Goal: Communication & Community: Answer question/provide support

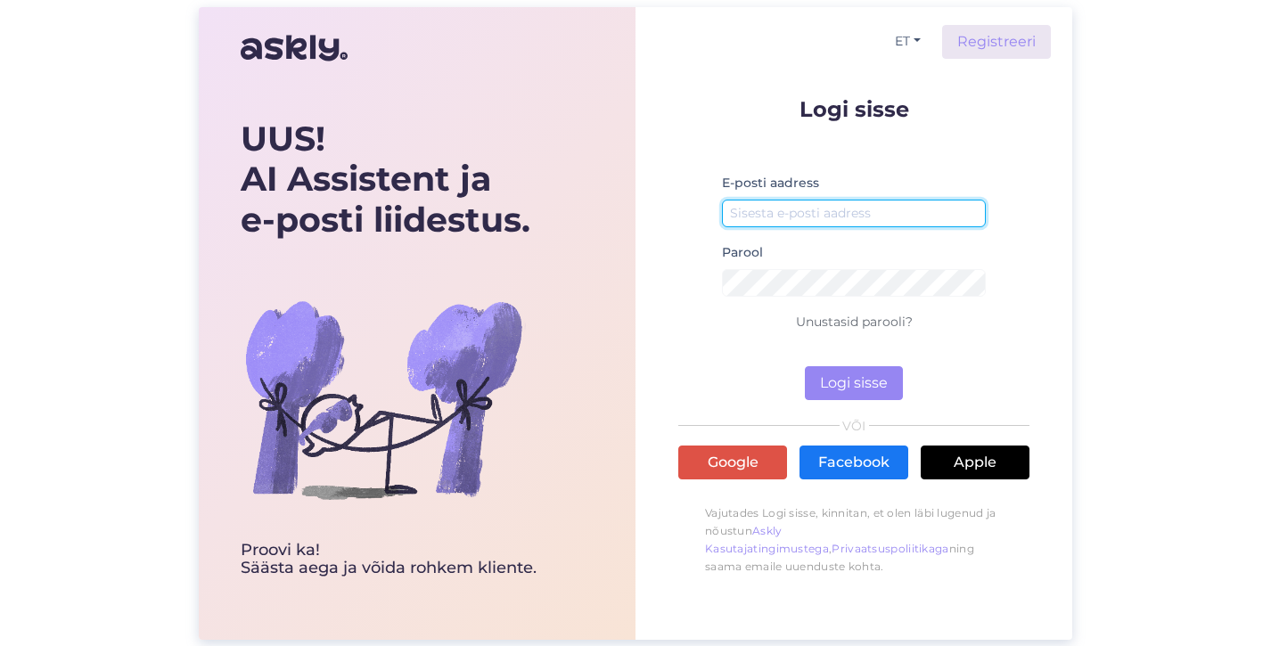
type input "[EMAIL_ADDRESS][DOMAIN_NAME]"
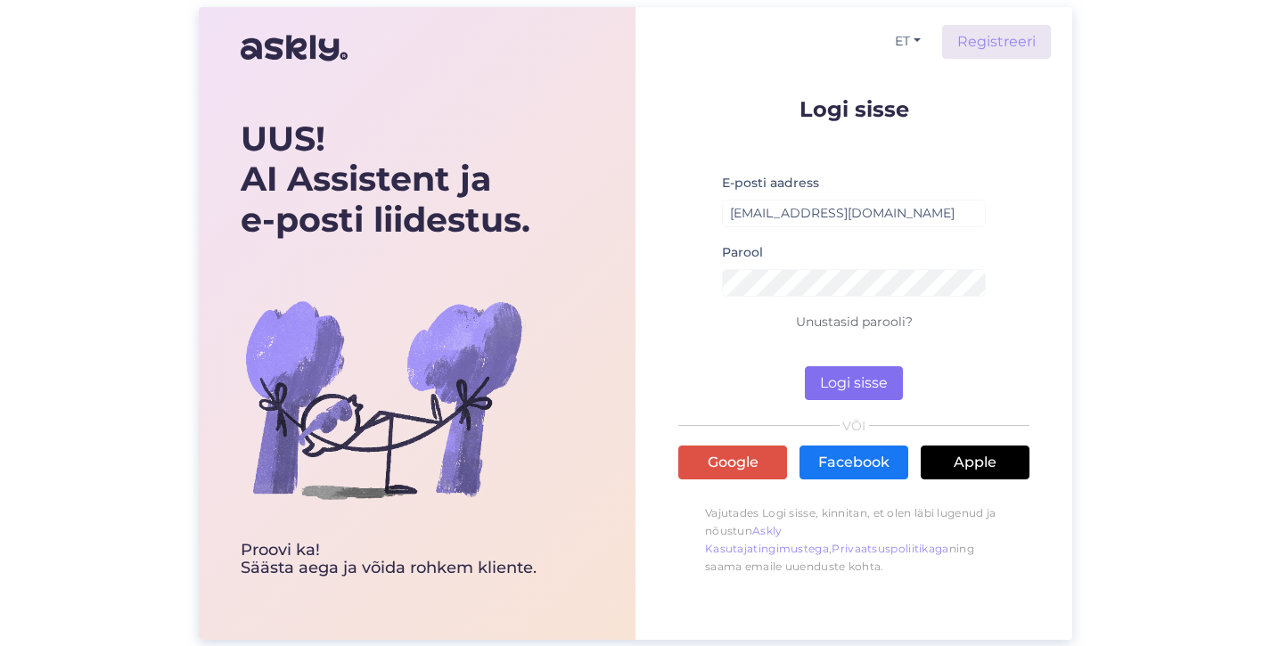
click at [834, 376] on button "Logi sisse" at bounding box center [854, 383] width 98 height 34
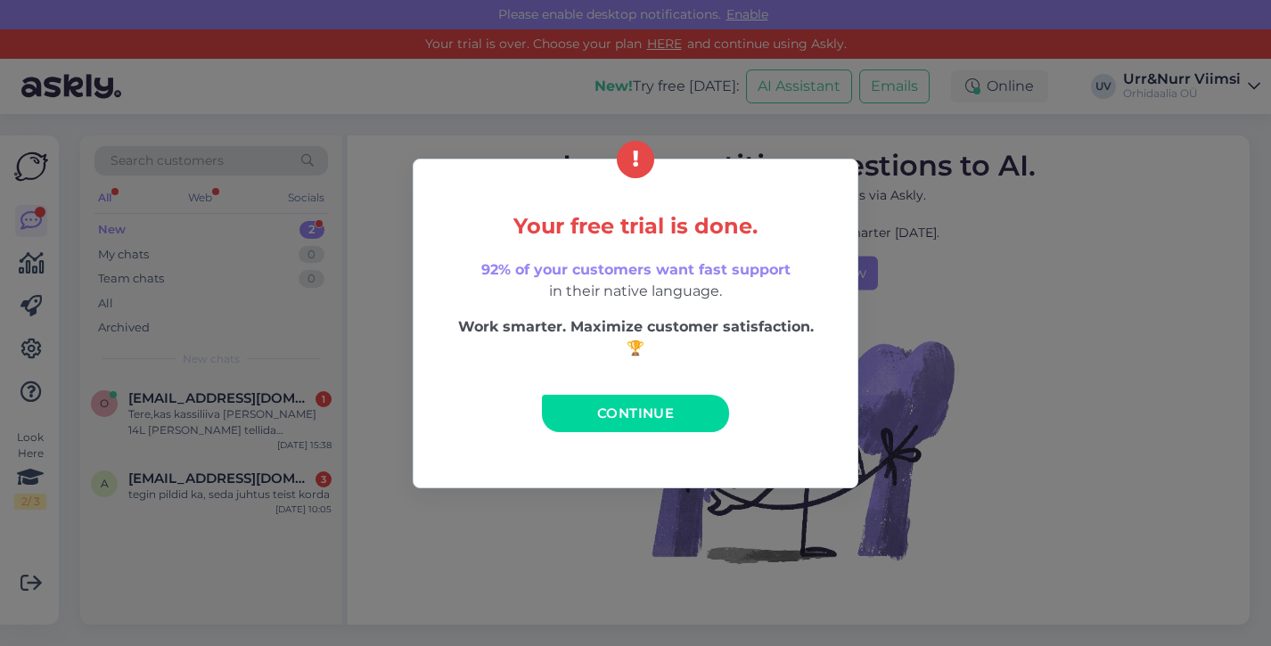
click at [587, 398] on link "Continue" at bounding box center [635, 413] width 187 height 37
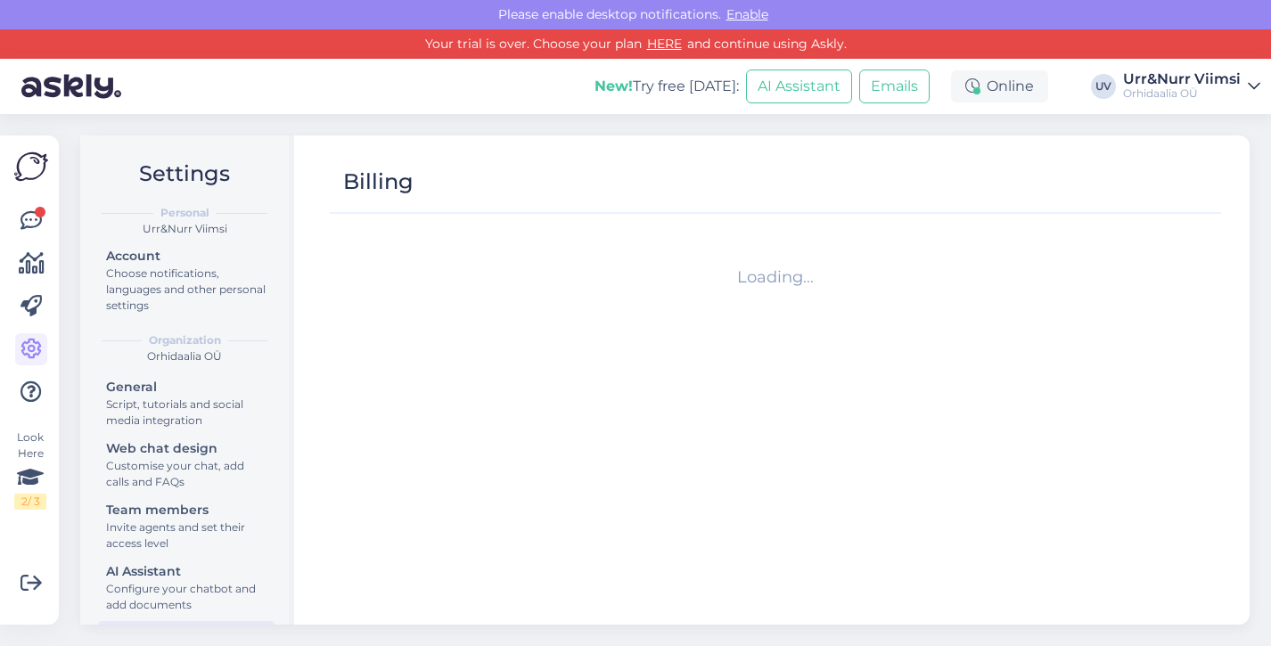
click at [56, 217] on div "Look Here 2 / 3 Get more Your checklist to get more value from Askly. Close Con…" at bounding box center [29, 379] width 59 height 489
click at [38, 218] on icon at bounding box center [31, 220] width 21 height 21
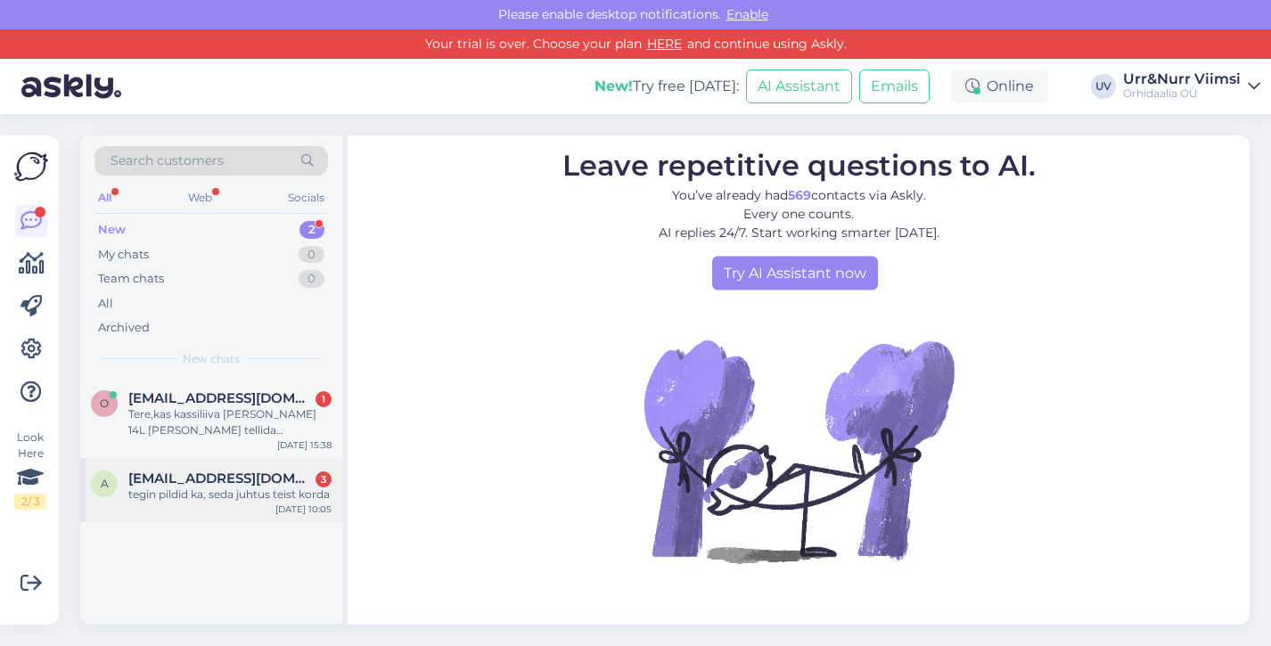
click at [256, 480] on span "[EMAIL_ADDRESS][DOMAIN_NAME]" at bounding box center [220, 479] width 185 height 16
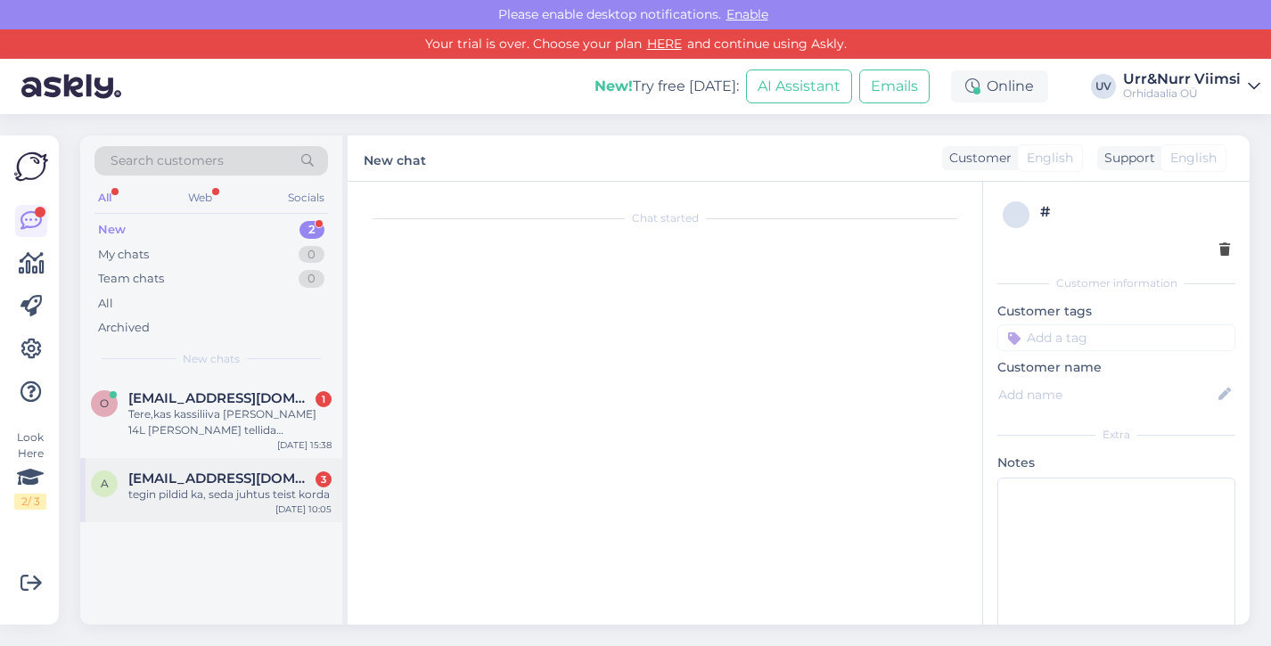
scroll to position [43, 0]
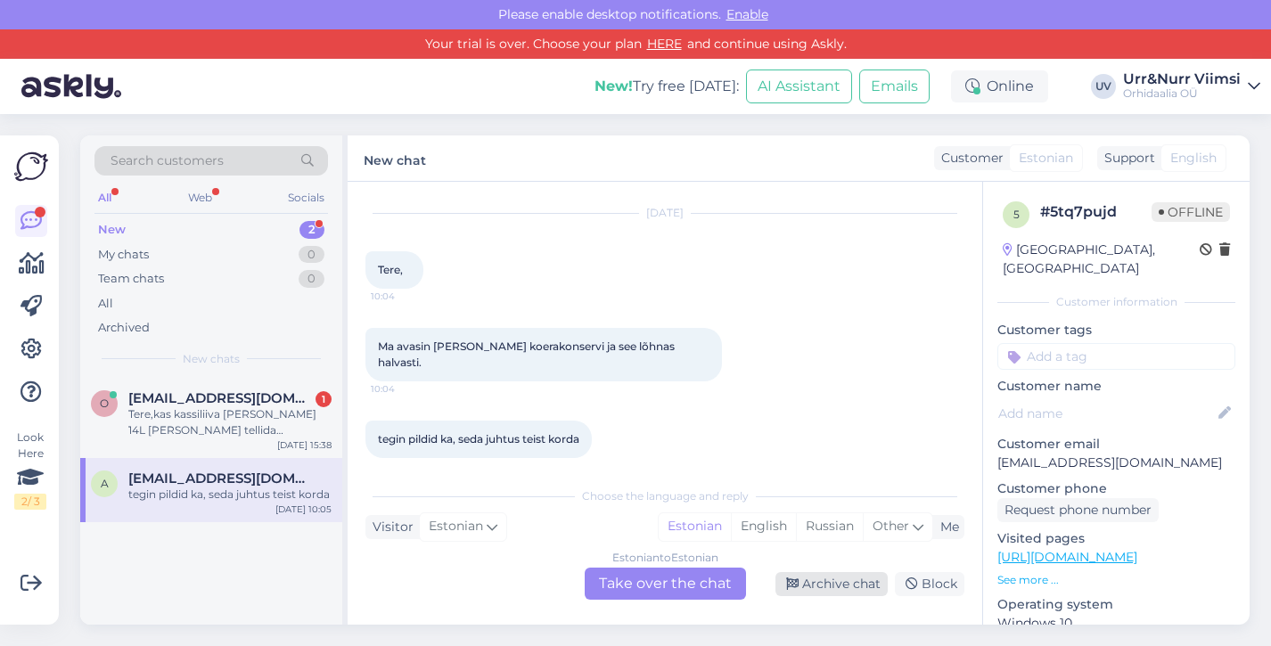
click at [830, 586] on div "Archive chat" at bounding box center [831, 584] width 112 height 24
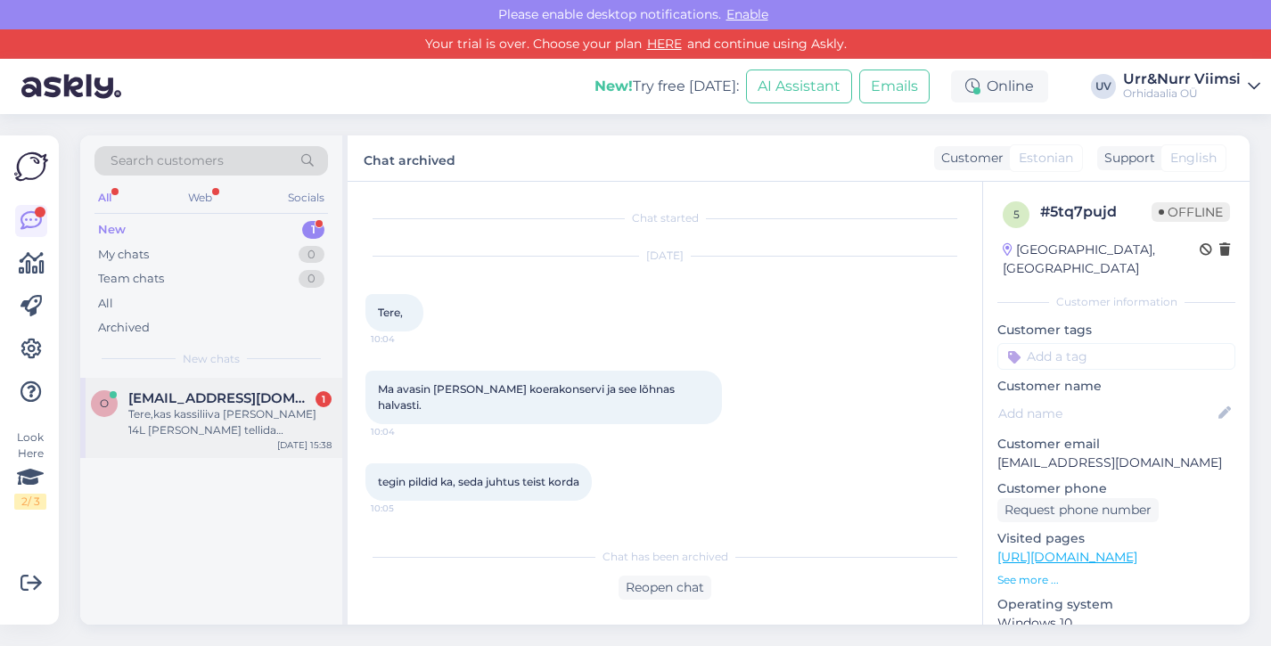
click at [209, 426] on div "Tere,kas kassiliiva [PERSON_NAME] 14L [PERSON_NAME] tellida pakiautomaati?" at bounding box center [229, 422] width 203 height 32
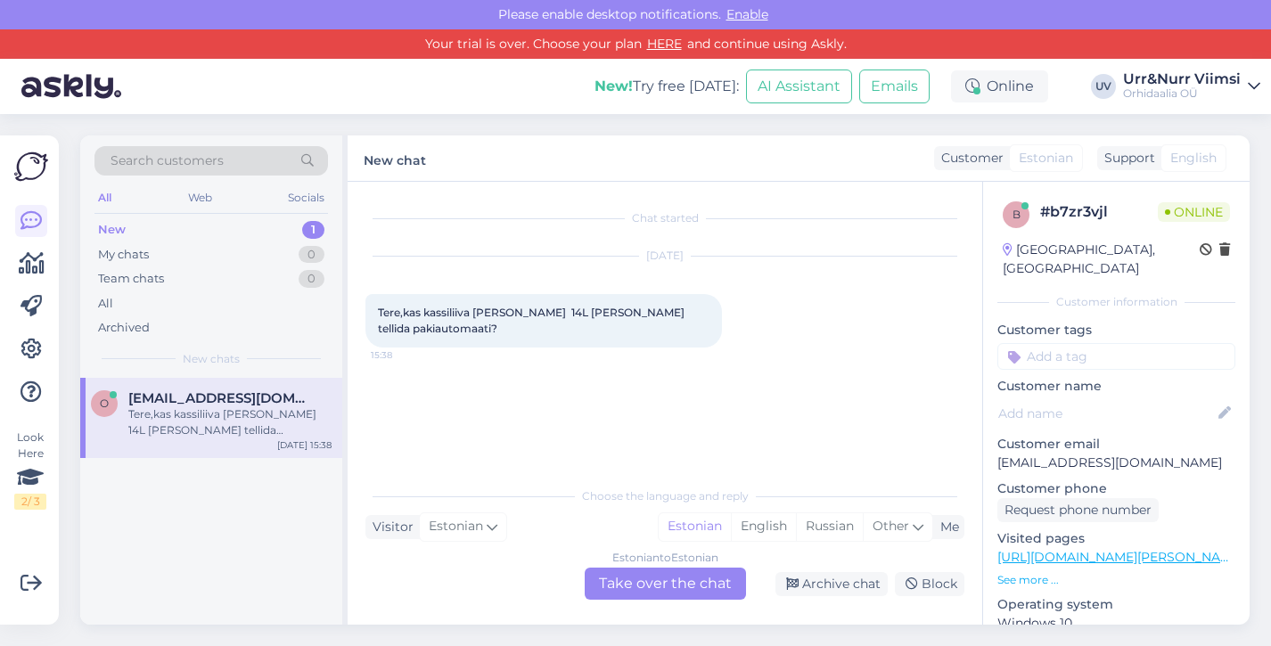
click at [669, 587] on div "Estonian to Estonian Take over the chat" at bounding box center [665, 584] width 161 height 32
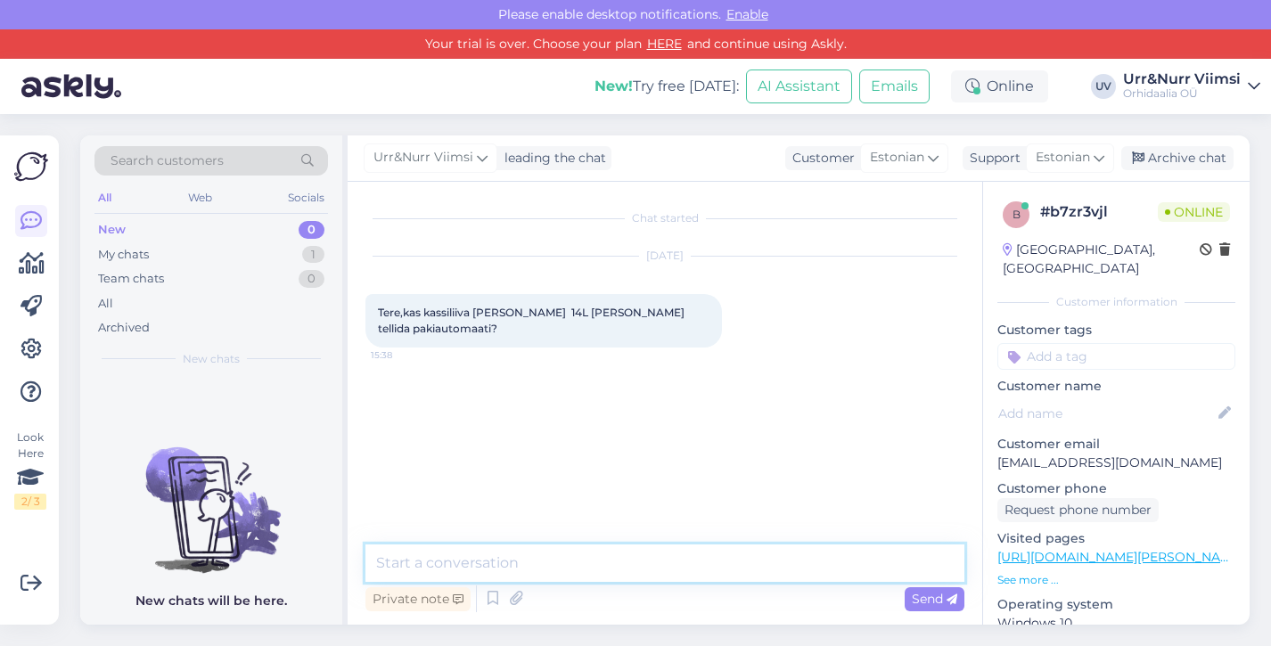
click at [596, 566] on textarea at bounding box center [664, 563] width 599 height 37
type textarea "Tere. Ikka saab, ostukorvis avaneb teile valik erinevate tarneviisidega."
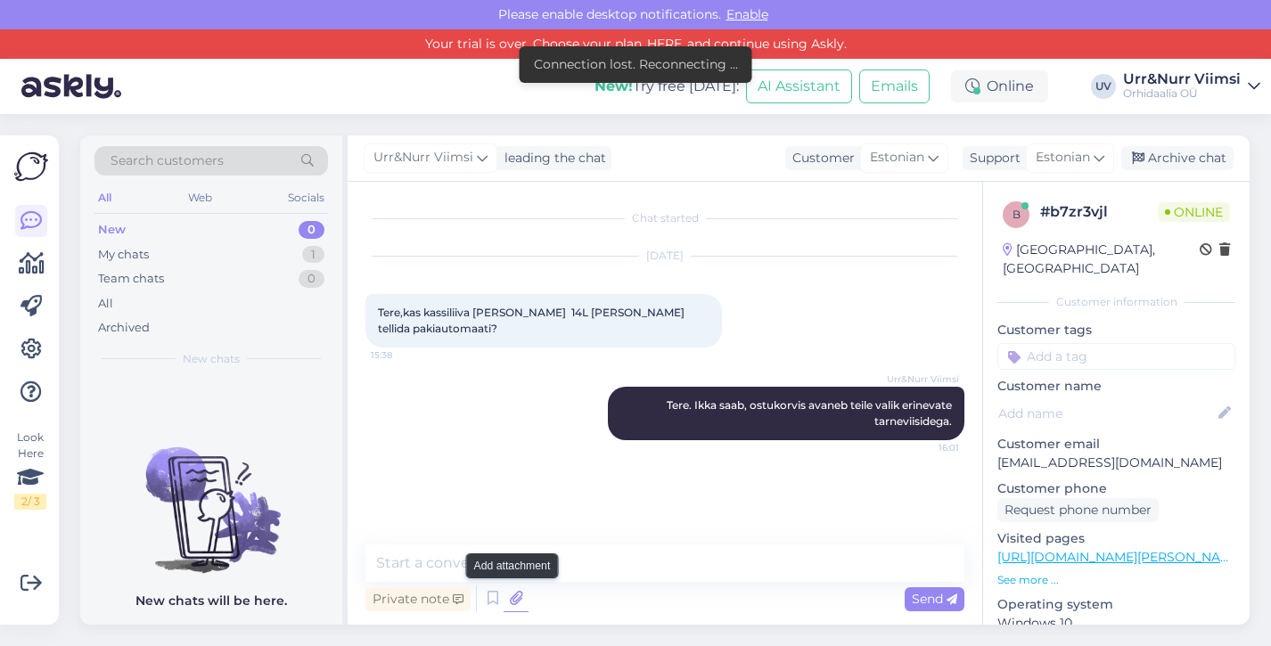
click at [519, 602] on icon at bounding box center [516, 599] width 25 height 27
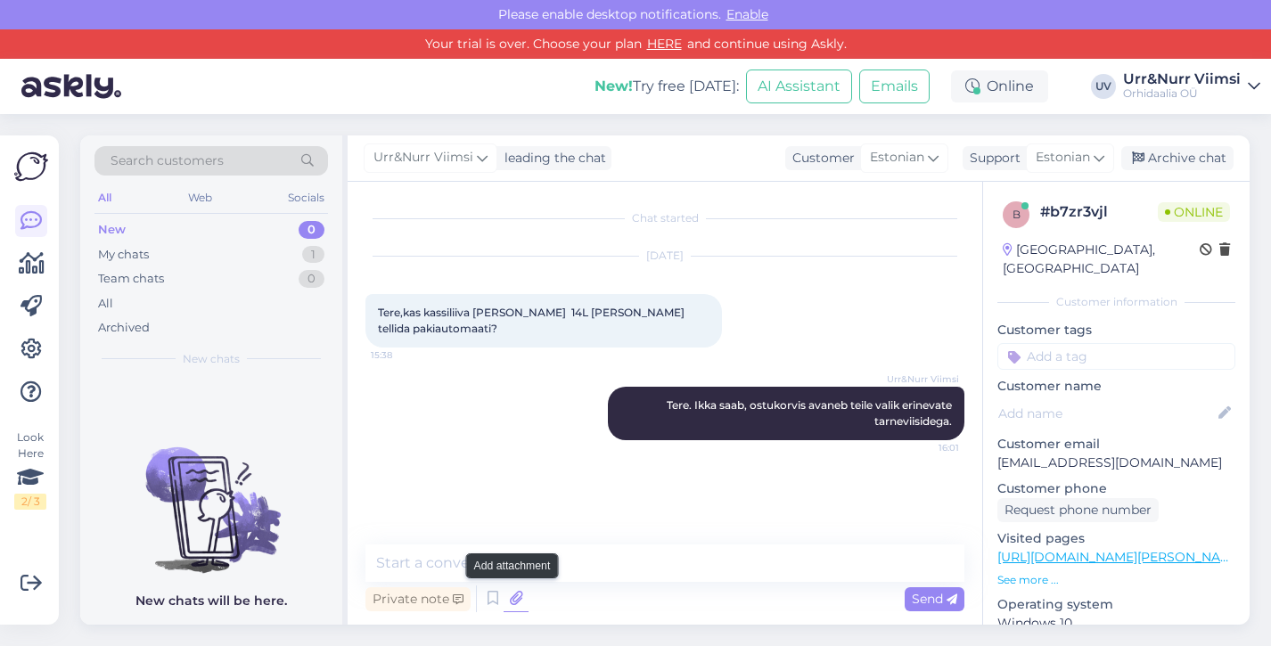
click at [513, 603] on icon at bounding box center [516, 599] width 25 height 27
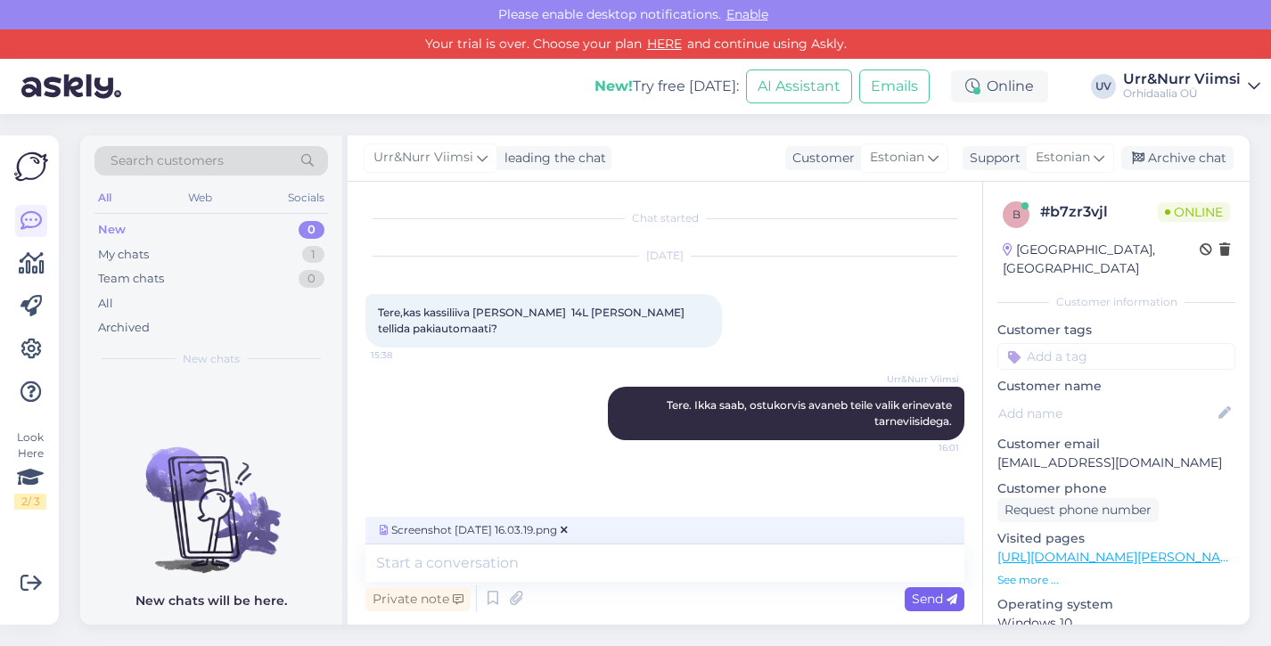
click at [916, 595] on span "Send" at bounding box center [934, 599] width 45 height 16
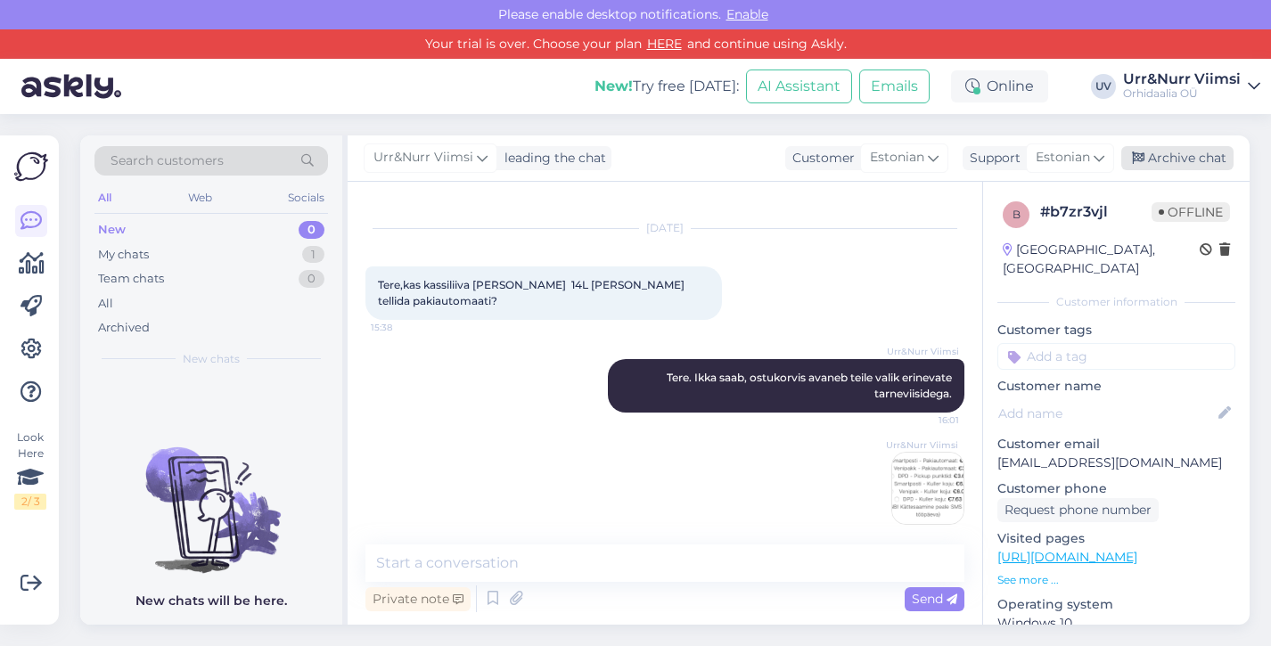
click at [1206, 159] on div "Archive chat" at bounding box center [1177, 158] width 112 height 24
